Goal: Information Seeking & Learning: Learn about a topic

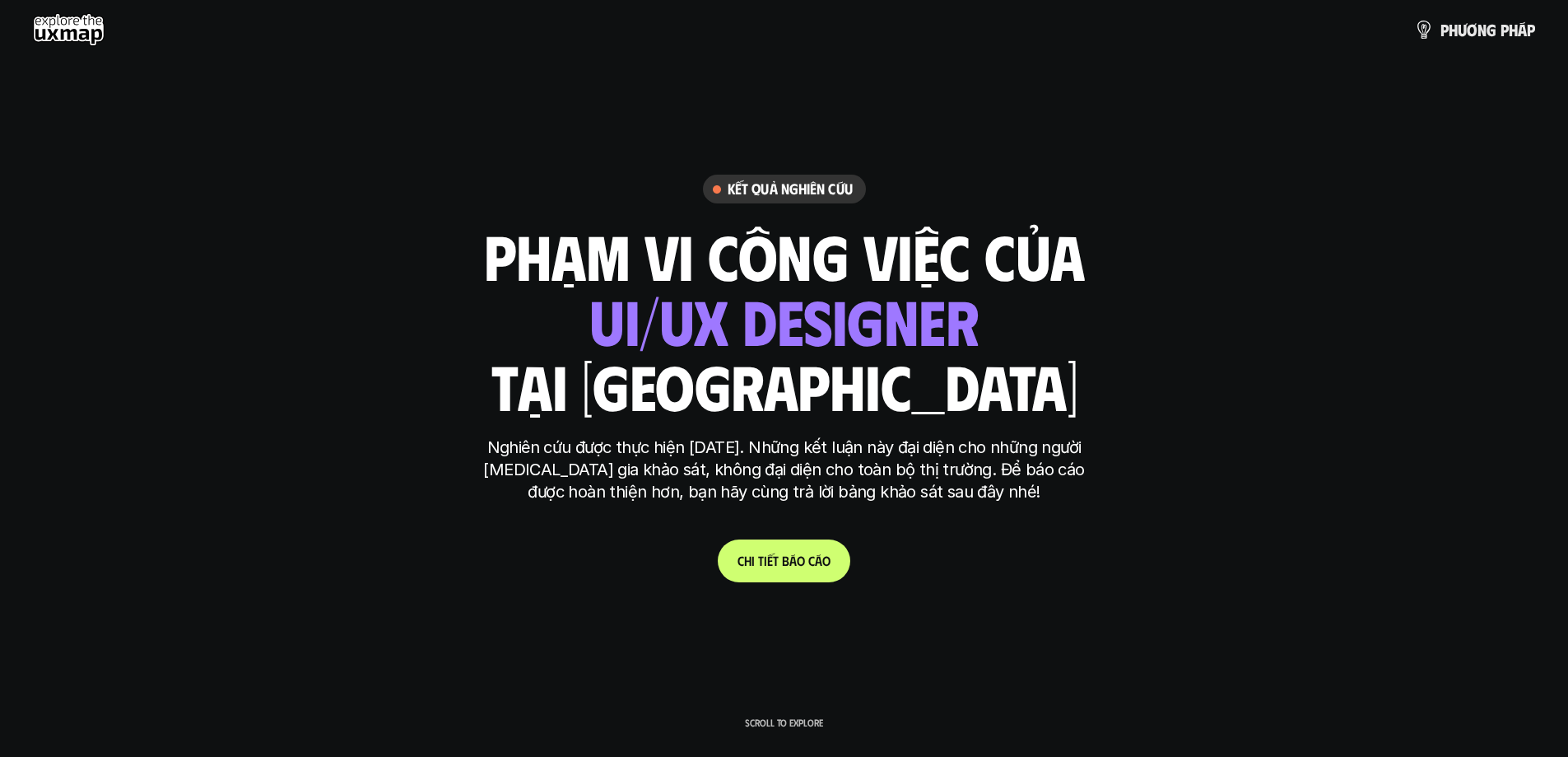
click at [733, 563] on link "C h i t i ế t b á o c á o" at bounding box center [784, 560] width 133 height 43
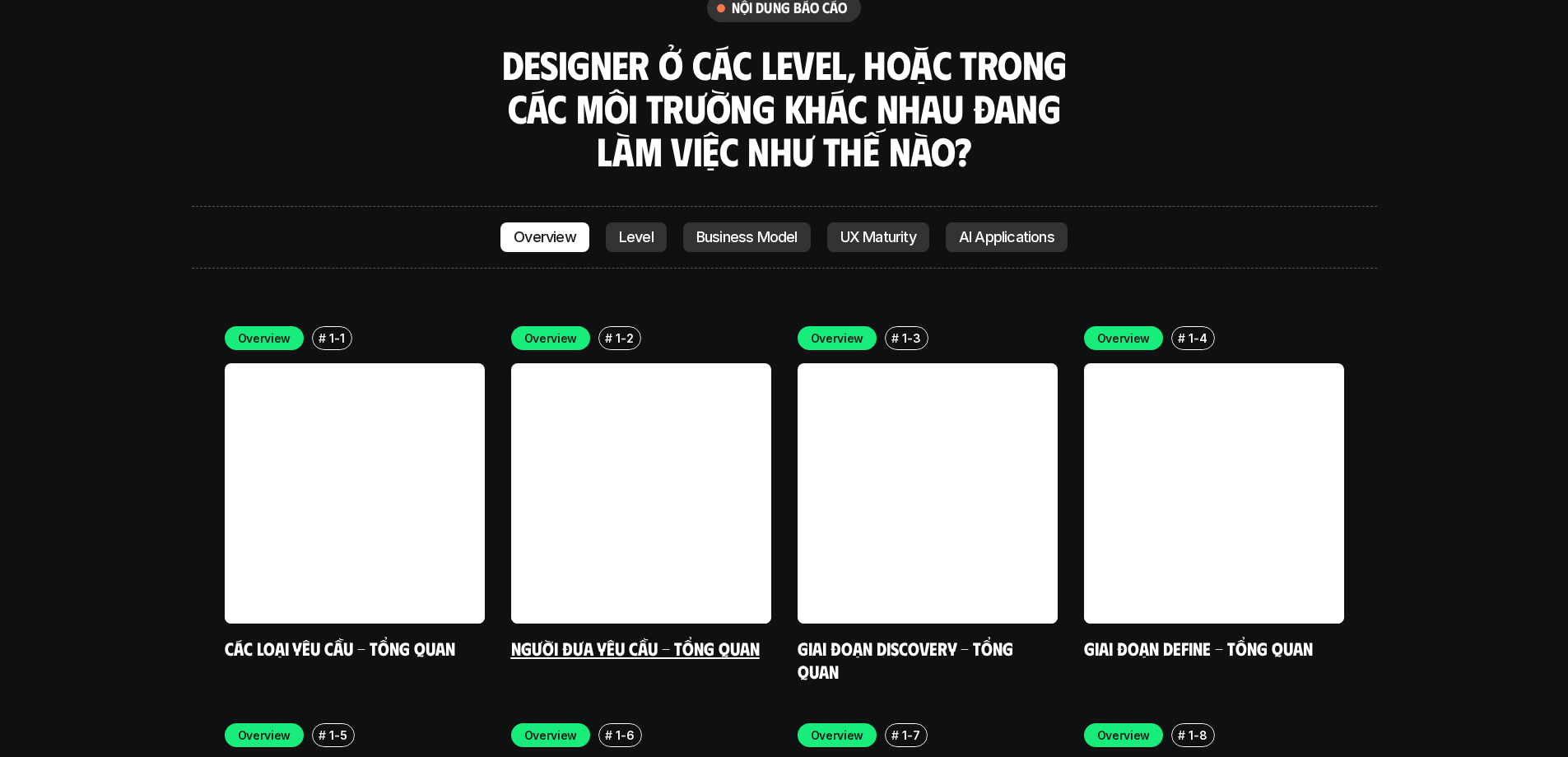
scroll to position [4726, 0]
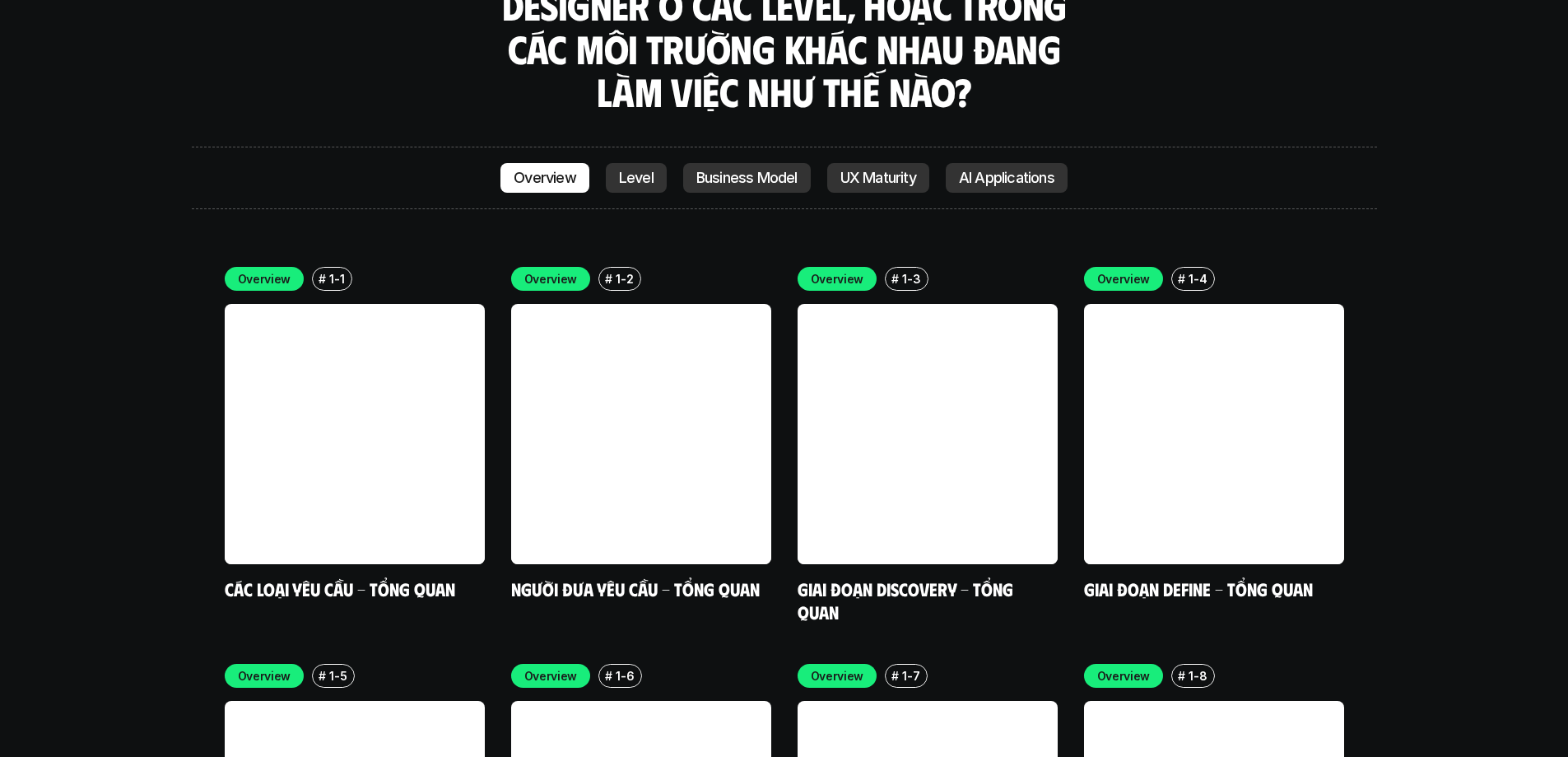
click at [632, 163] on link "Level" at bounding box center [636, 178] width 61 height 29
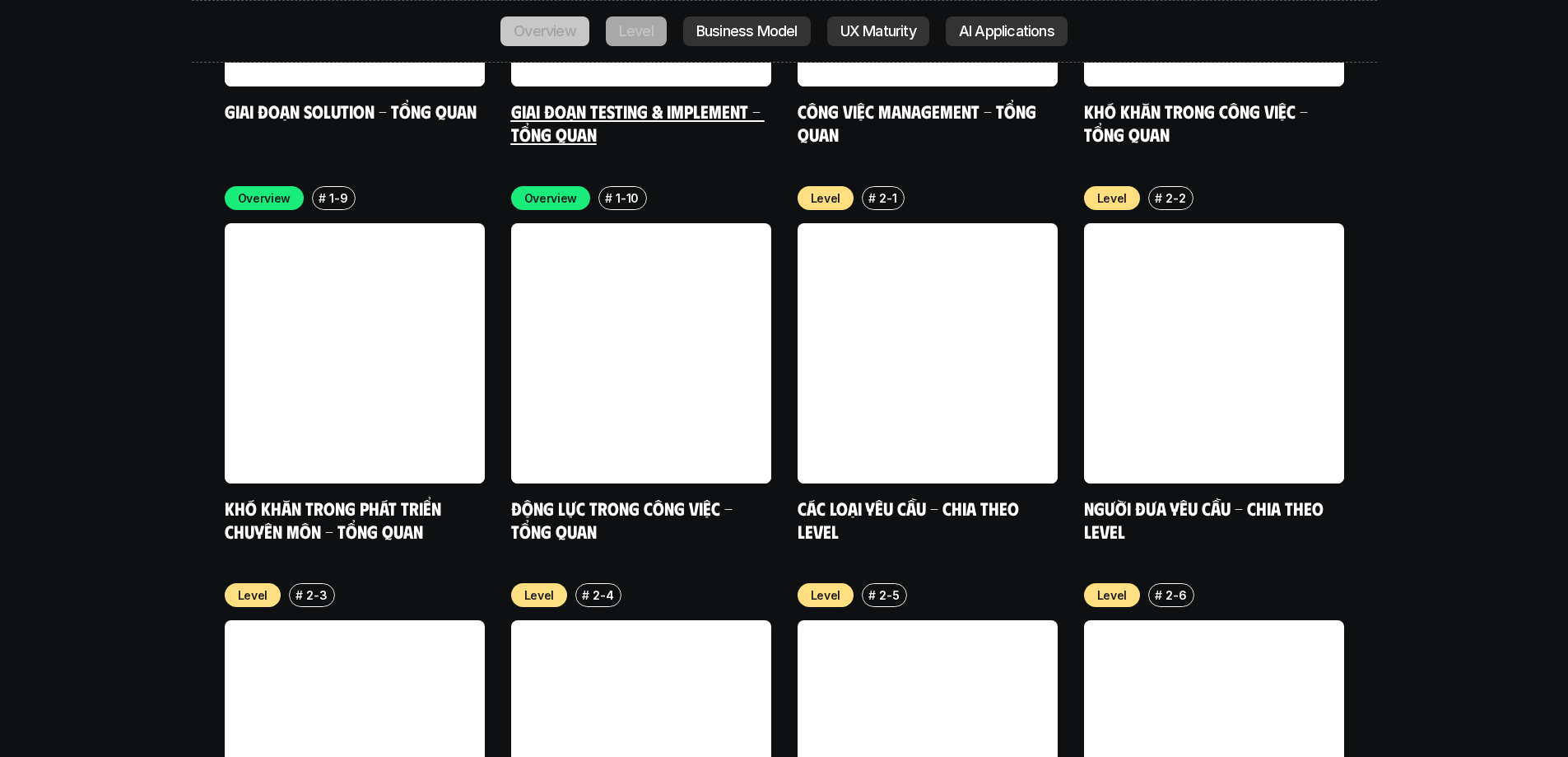
scroll to position [5613, 0]
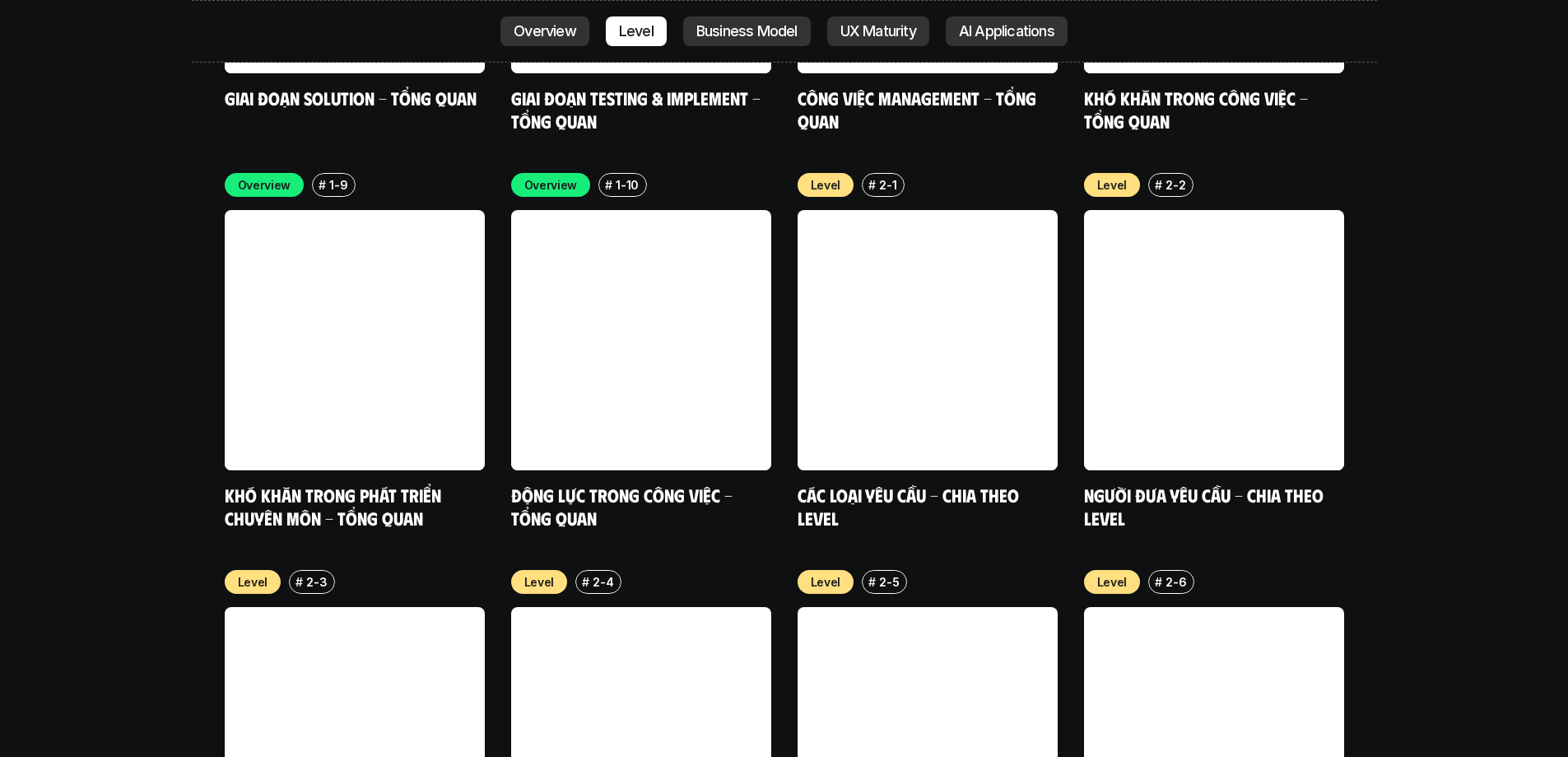
click at [579, 56] on div "Overview Level Business Model UX Maturity AI Applications" at bounding box center [784, 31] width 1185 height 62
click at [570, 34] on p "Overview" at bounding box center [545, 31] width 62 height 16
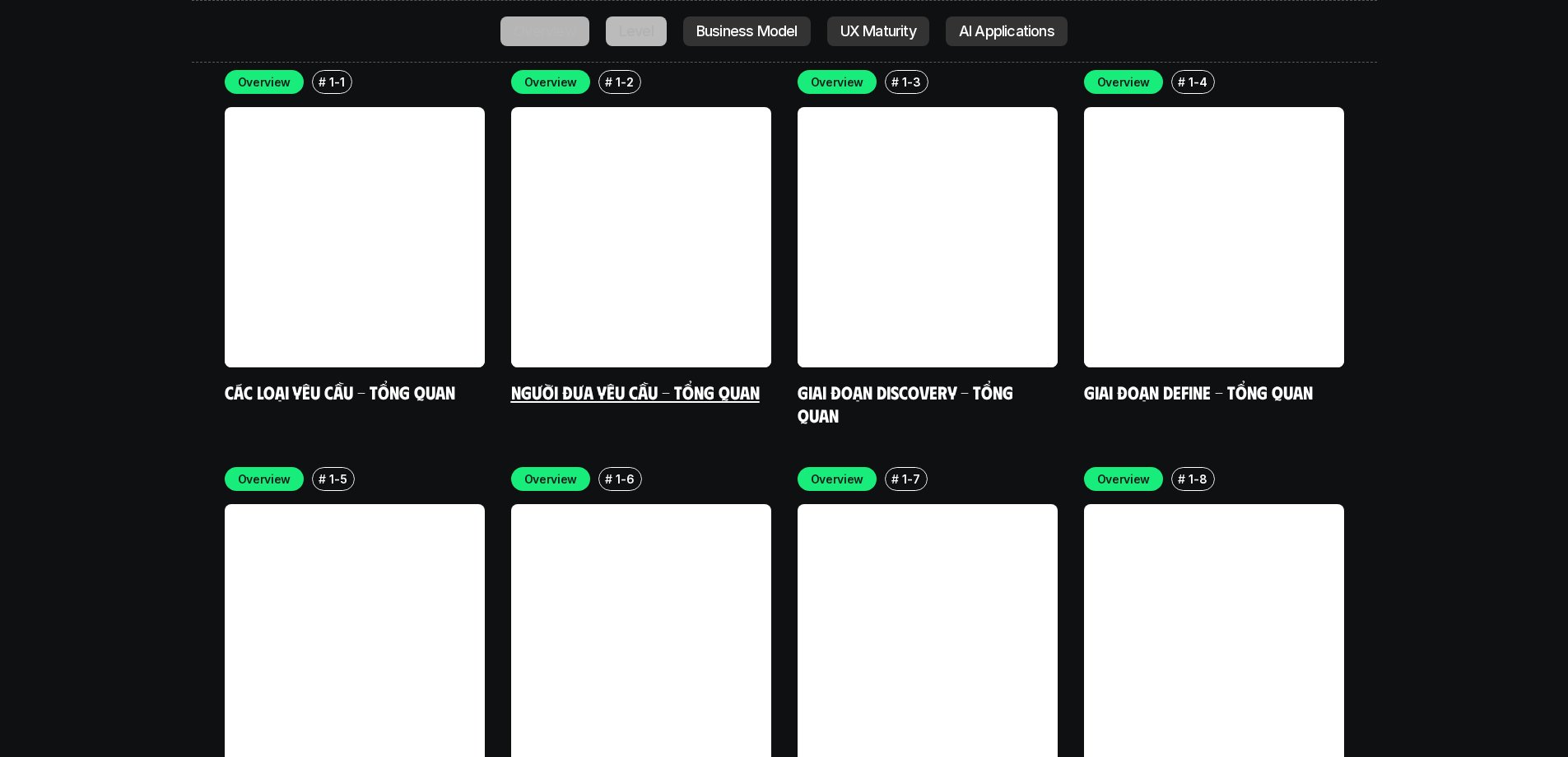
scroll to position [4803, 0]
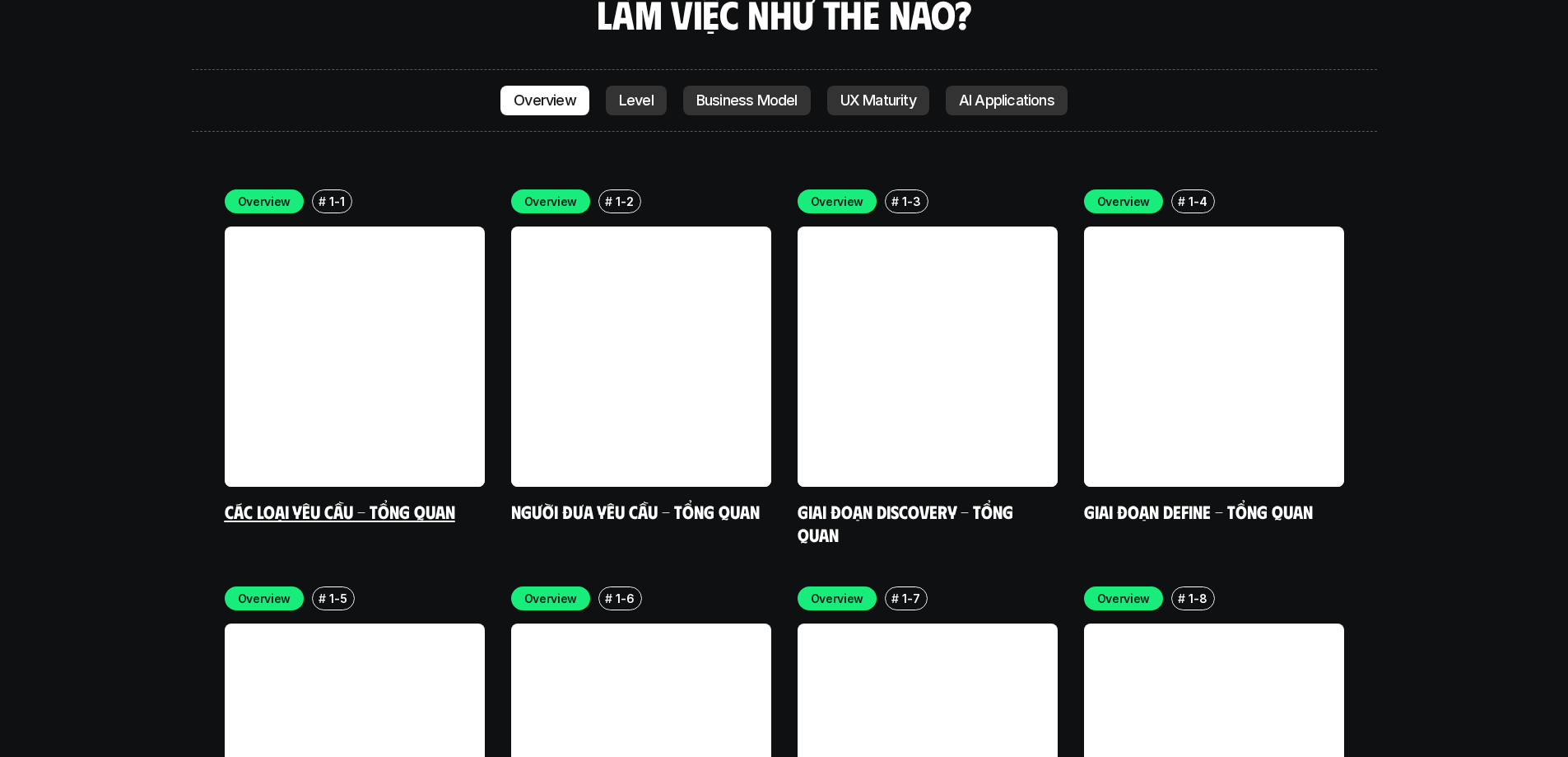
click at [406, 242] on link at bounding box center [355, 356] width 260 height 260
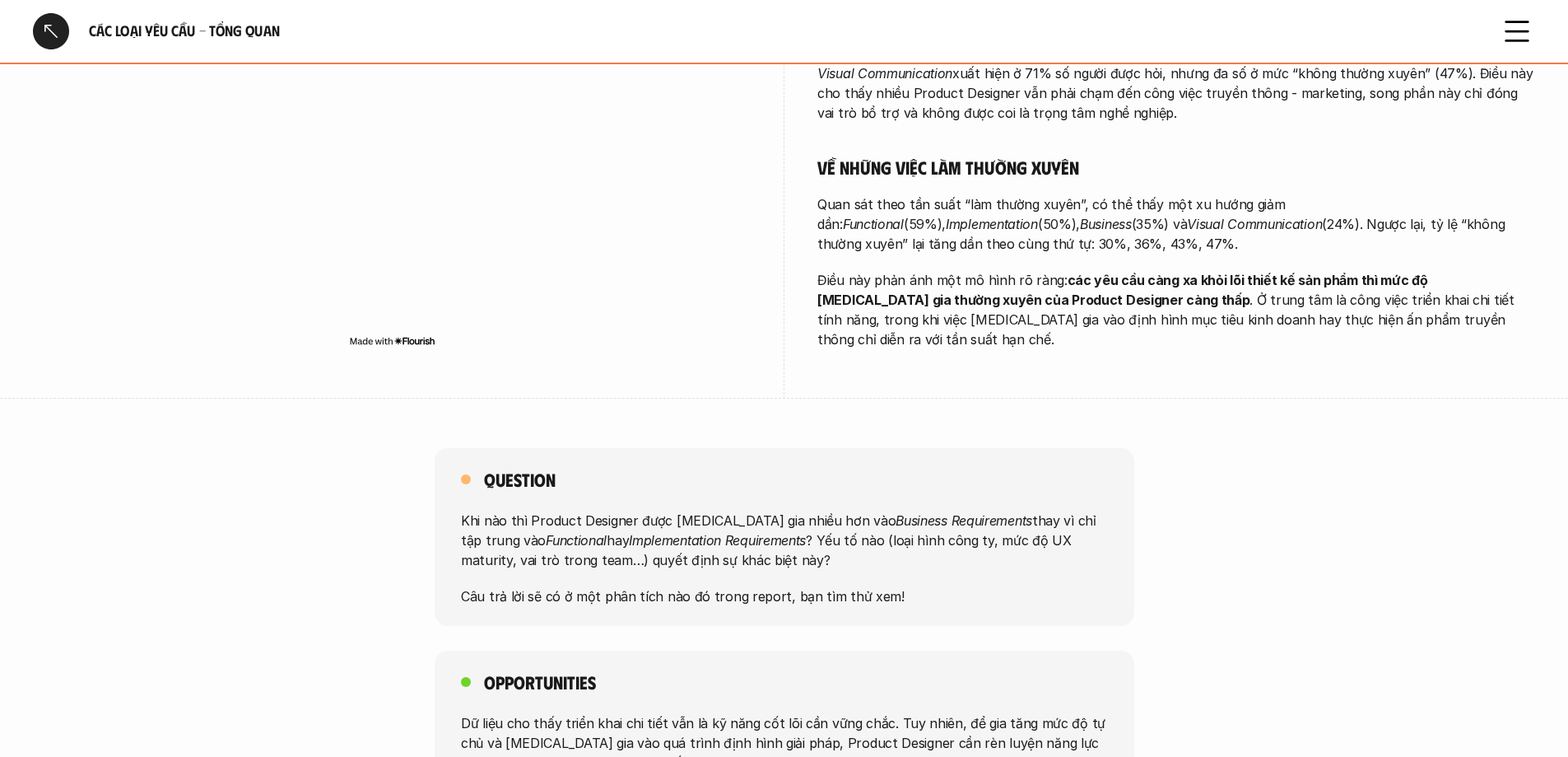
scroll to position [823, 0]
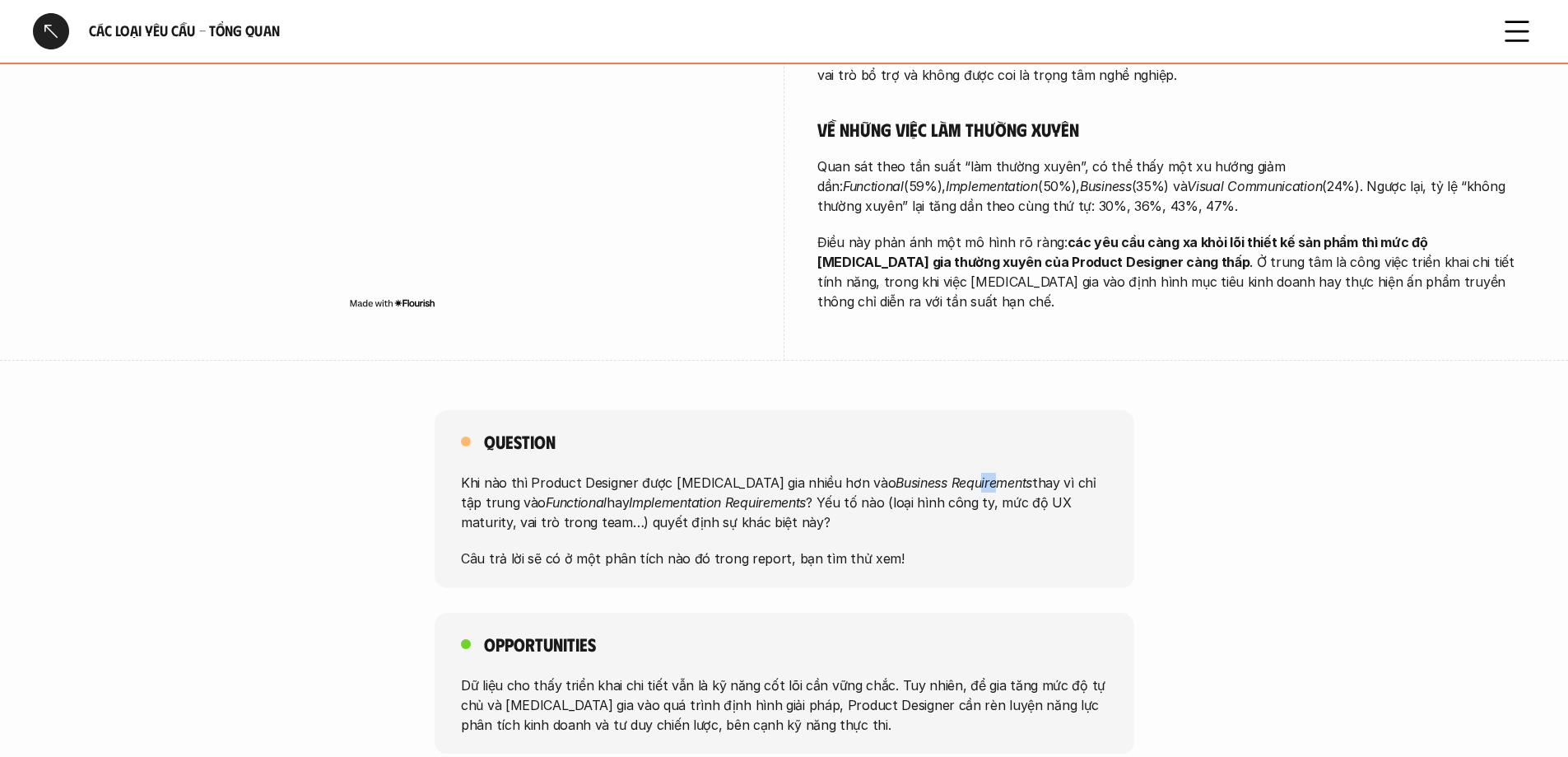
drag, startPoint x: 897, startPoint y: 449, endPoint x: 916, endPoint y: 441, distance: 20.6
click at [916, 441] on div "Question Khi nào thì Product Designer được [MEDICAL_DATA] gia nhiều hơn vào Bus…" at bounding box center [784, 499] width 700 height 178
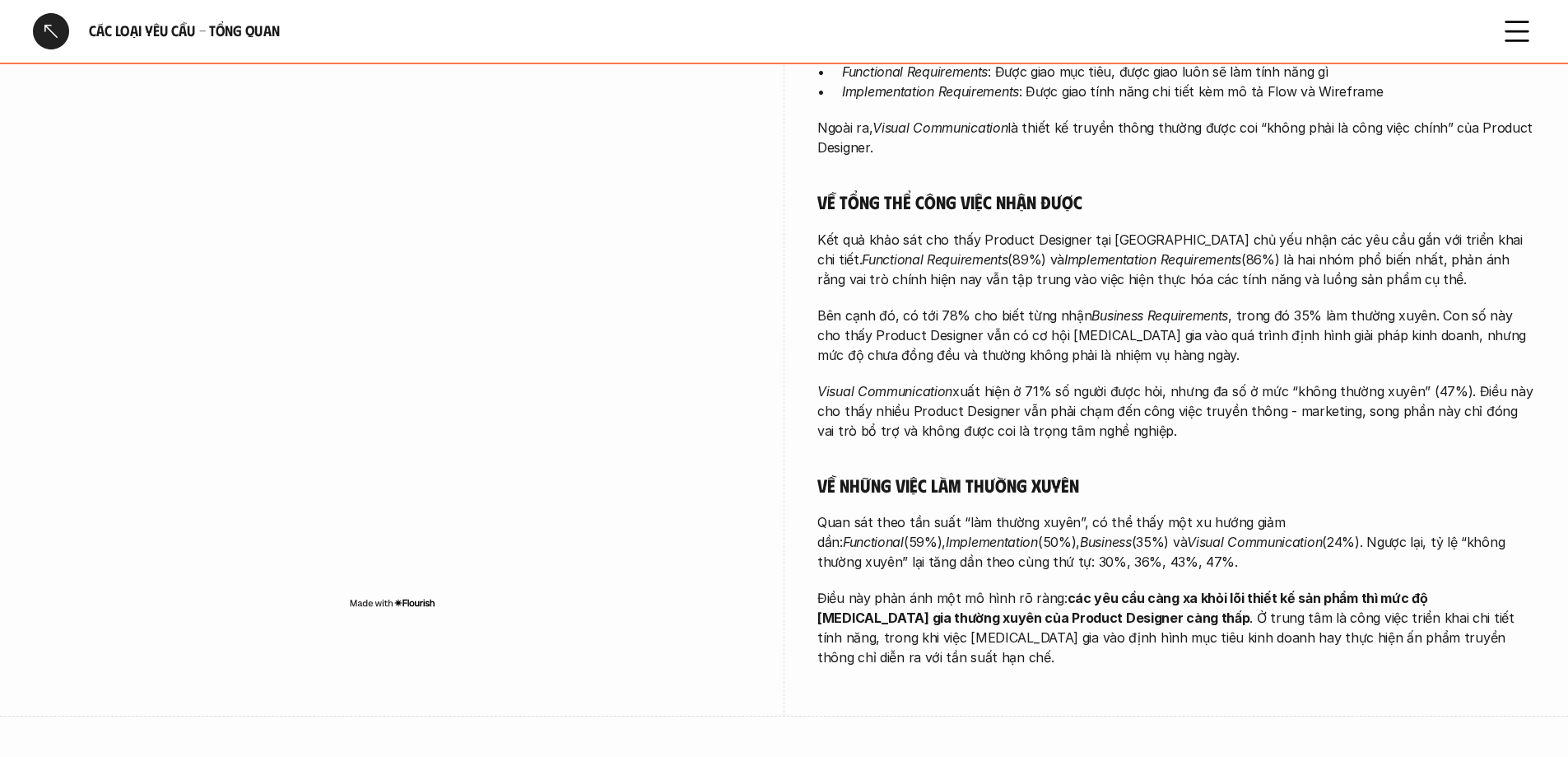
scroll to position [303, 0]
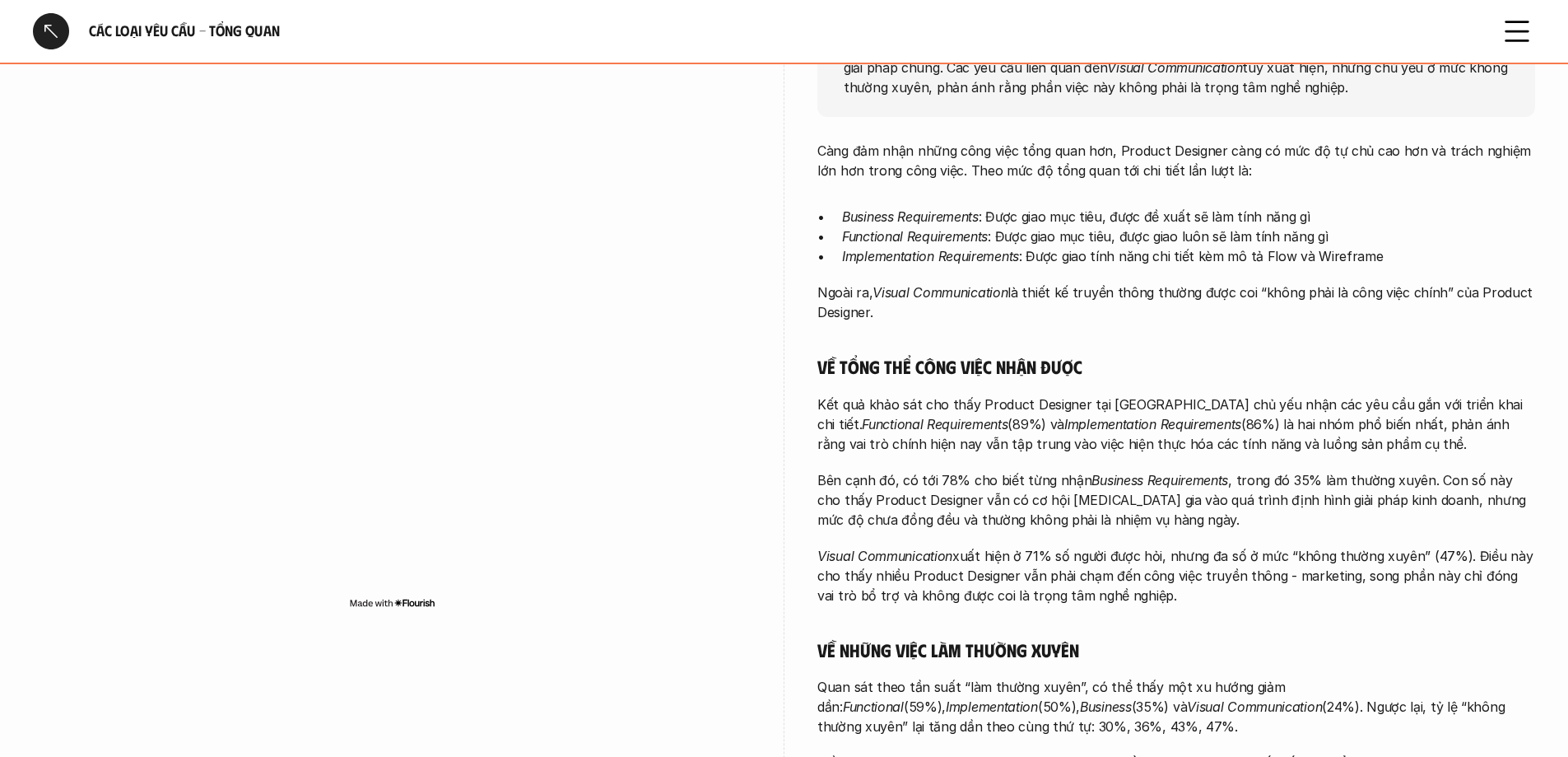
click at [39, 32] on div at bounding box center [51, 31] width 37 height 37
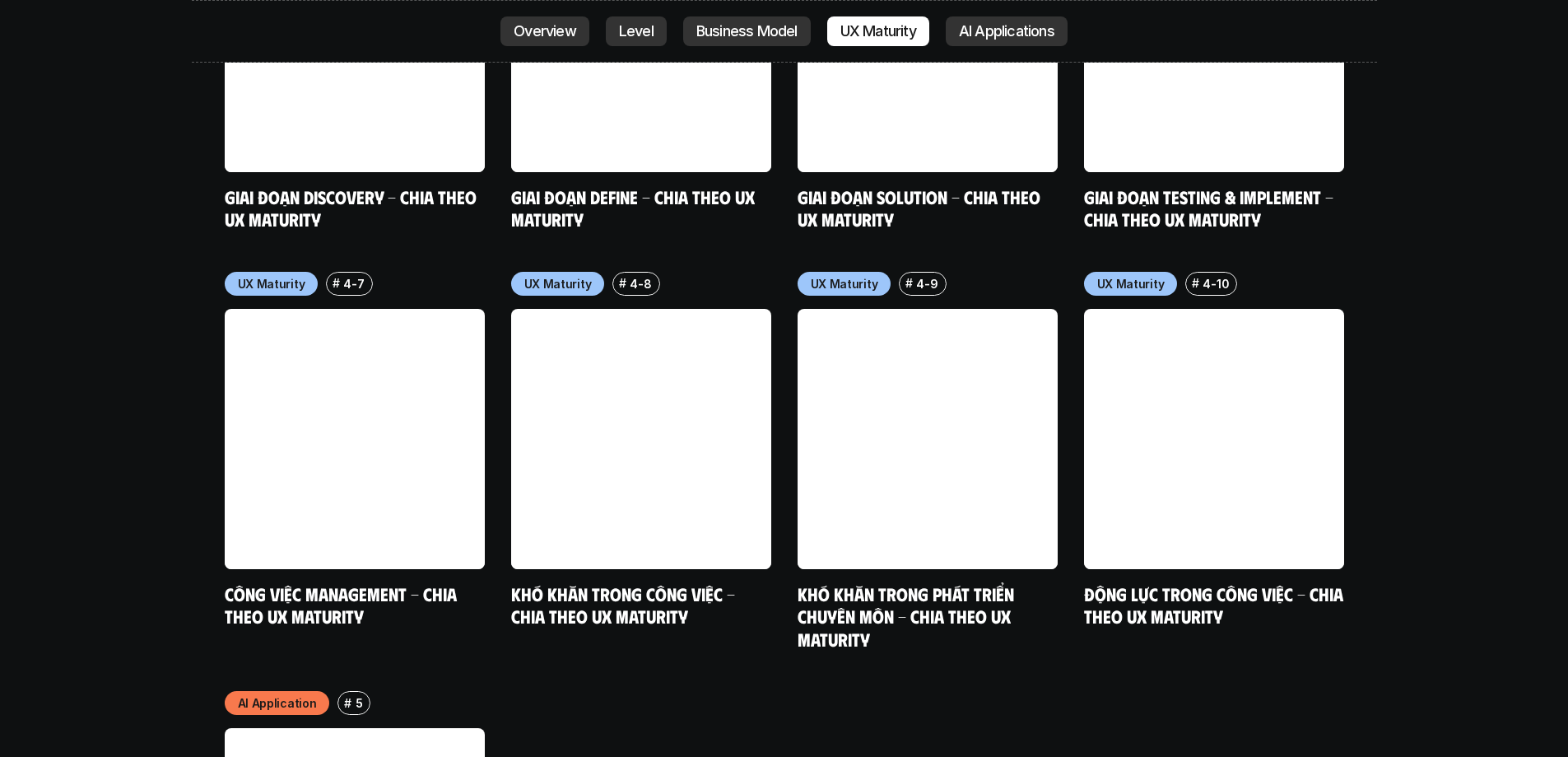
scroll to position [8755, 0]
